Goal: Task Accomplishment & Management: Manage account settings

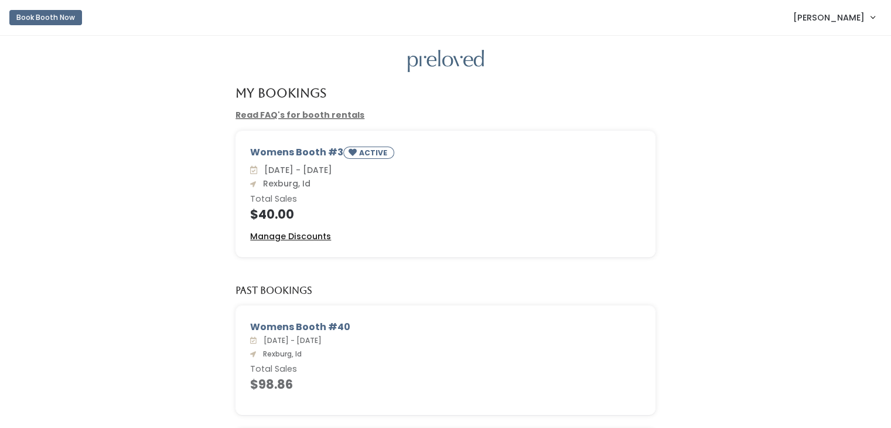
click at [310, 237] on u "Manage Discounts" at bounding box center [290, 236] width 81 height 12
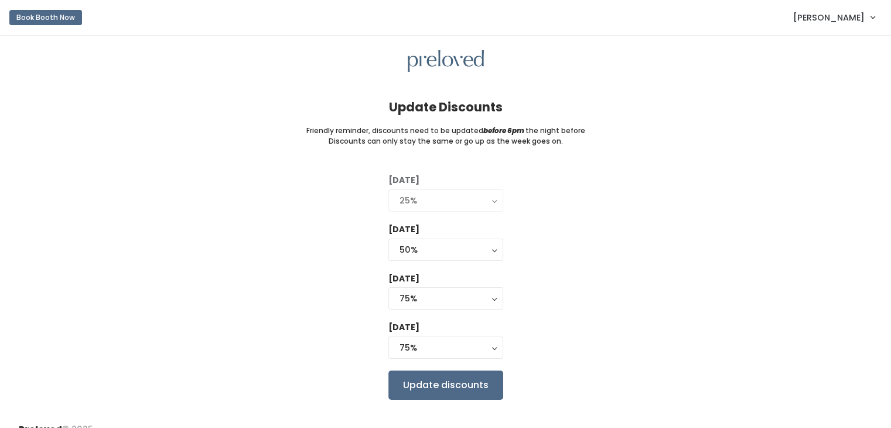
scroll to position [17, 0]
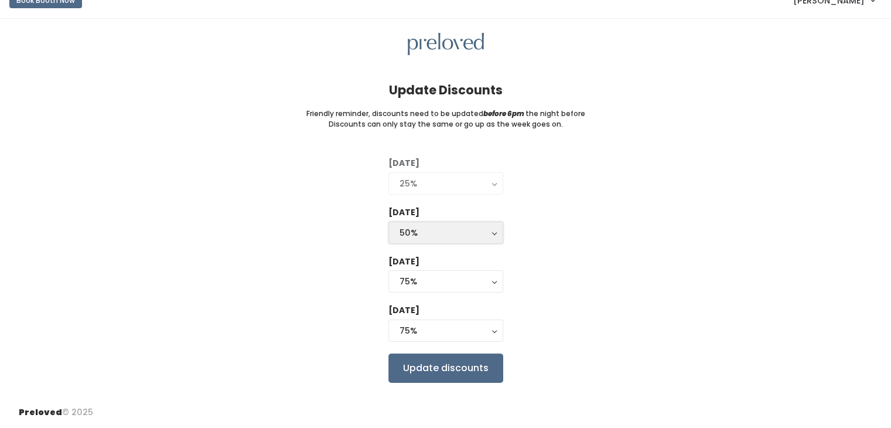
click at [499, 237] on button "50%" at bounding box center [446, 233] width 115 height 22
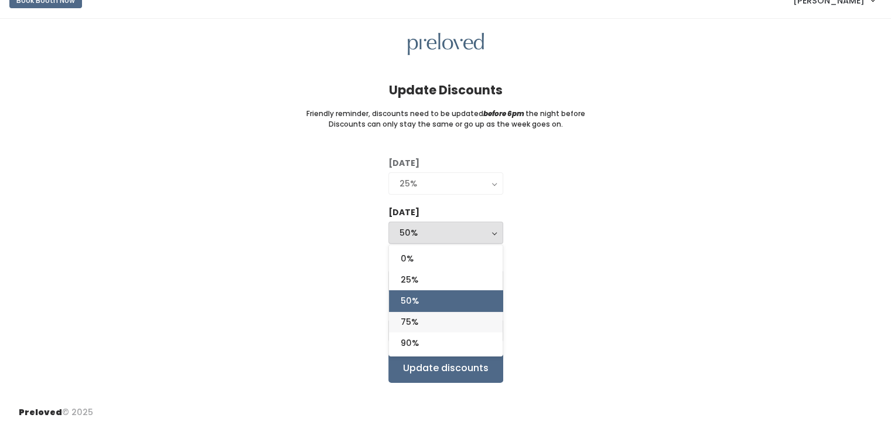
click at [411, 326] on span "75%" at bounding box center [410, 321] width 18 height 13
select select "75%"
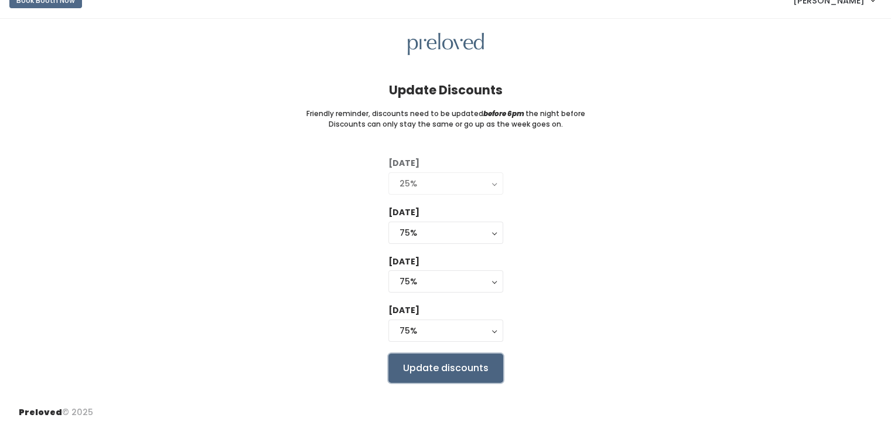
click at [477, 367] on input "Update discounts" at bounding box center [446, 367] width 115 height 29
